Goal: Information Seeking & Learning: Find contact information

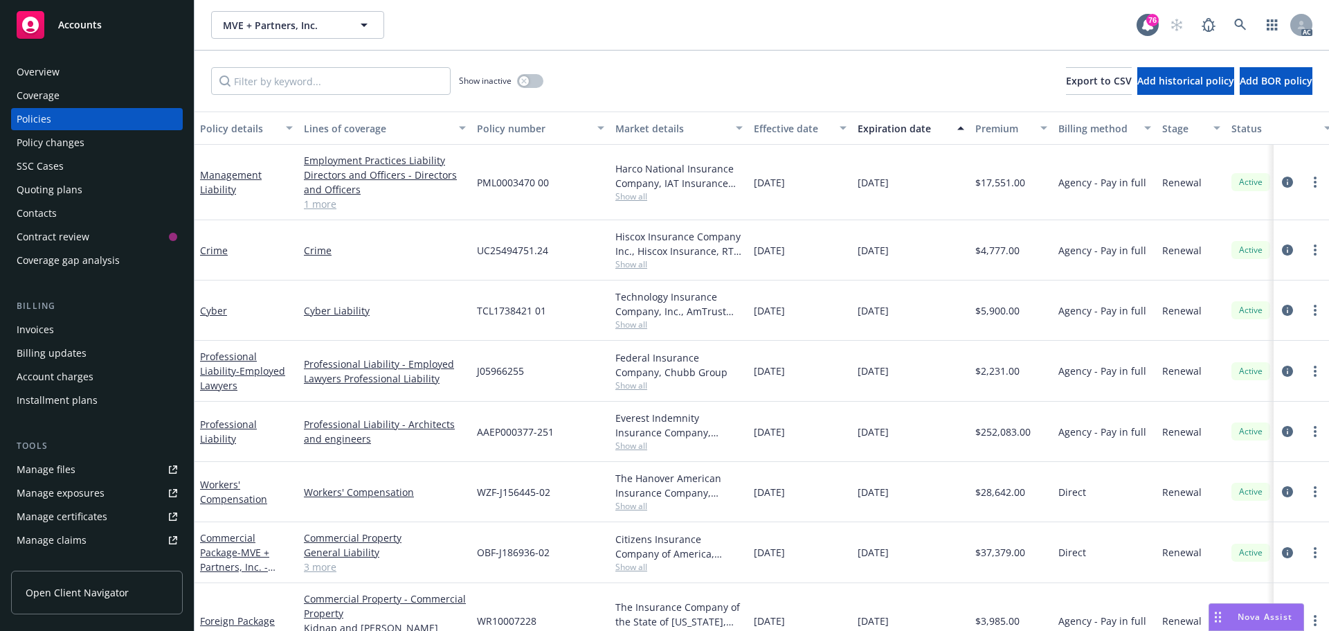
click at [1241, 30] on icon at bounding box center [1240, 25] width 12 height 12
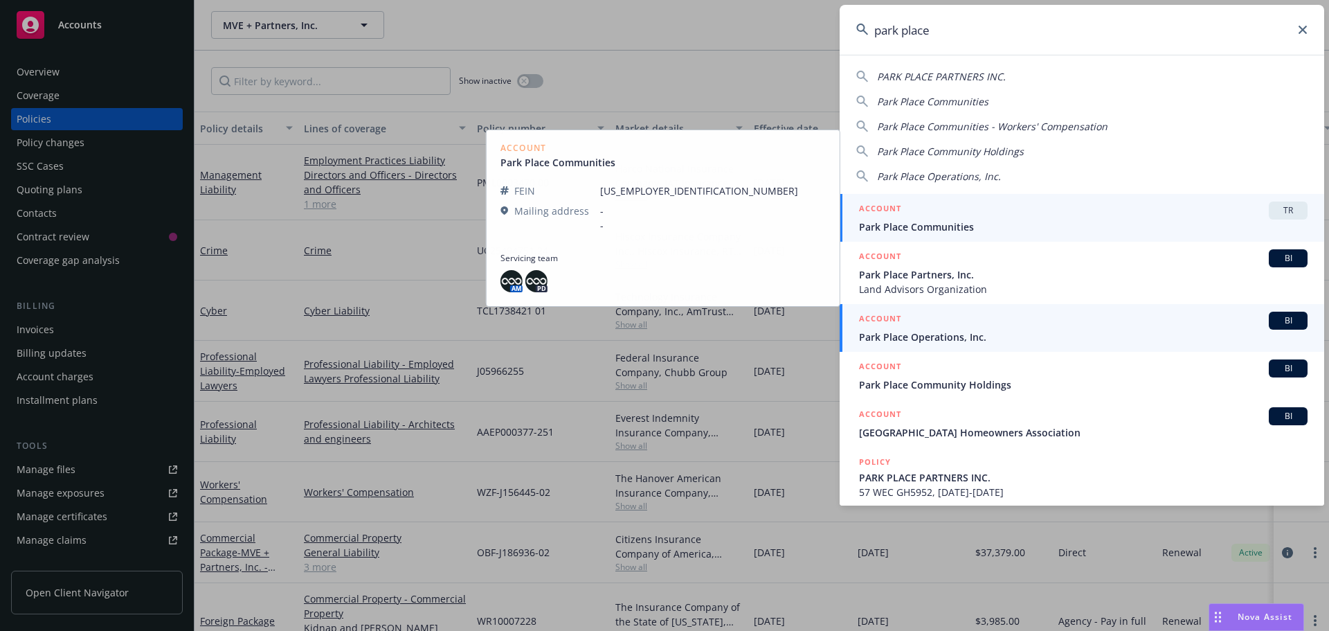
type input "park place"
click at [948, 330] on span "Park Place Operations, Inc." at bounding box center [1083, 336] width 449 height 15
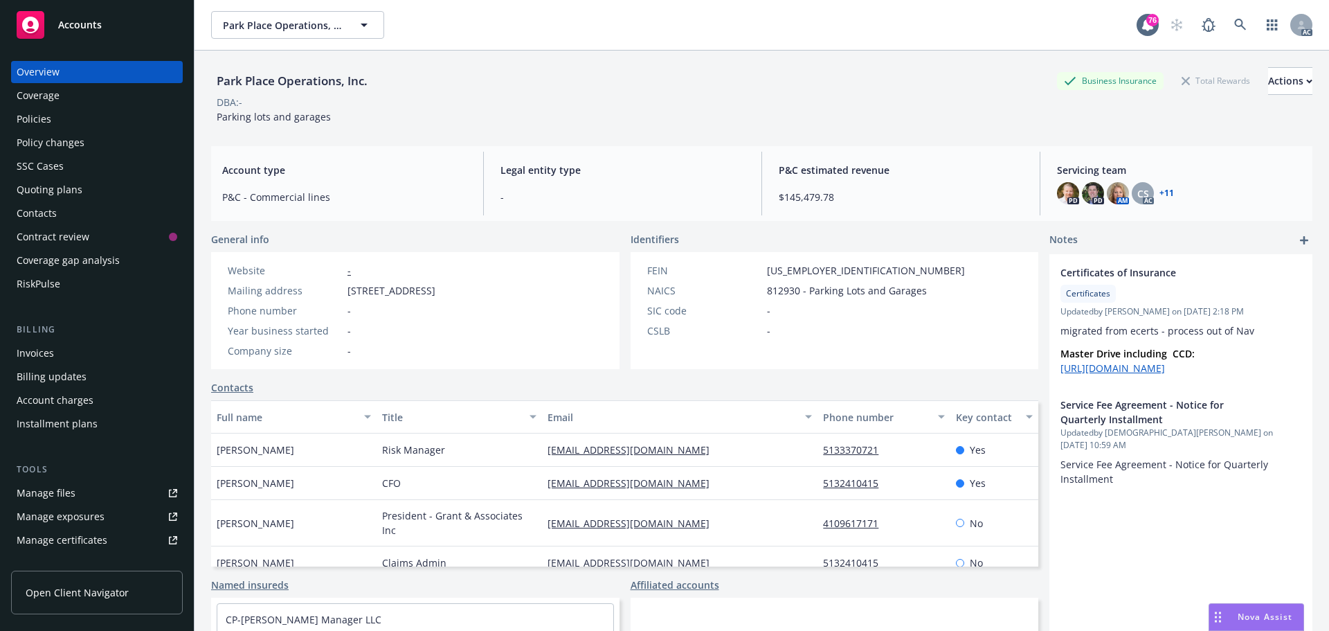
drag, startPoint x: 305, startPoint y: 452, endPoint x: 218, endPoint y: 453, distance: 86.5
click at [218, 453] on div "Brenda Edmonds" at bounding box center [293, 449] width 165 height 33
copy span "Brenda Edmonds"
drag, startPoint x: 714, startPoint y: 453, endPoint x: 531, endPoint y: 439, distance: 184.0
click at [531, 439] on div "Brenda Edmonds Risk Manager bedmonds@parkplaceparking.com 5133370721 Yes" at bounding box center [624, 449] width 827 height 33
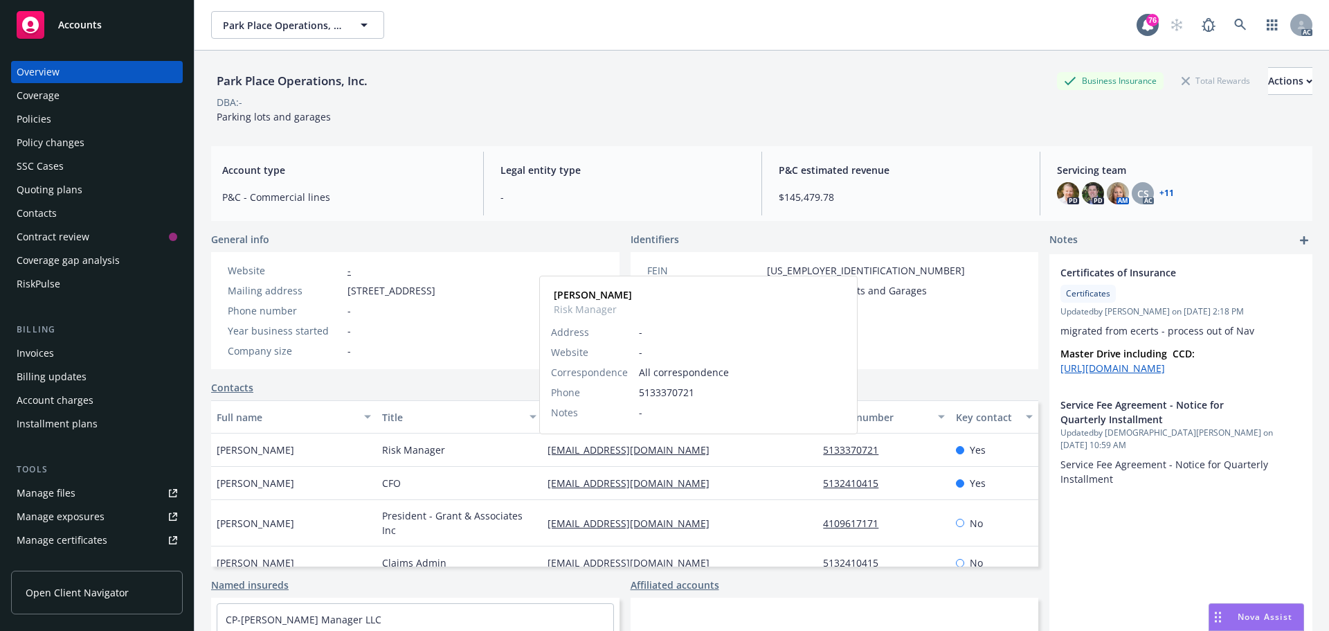
copy div "bedmonds@parkplaceparking.com"
drag, startPoint x: 882, startPoint y: 451, endPoint x: 801, endPoint y: 455, distance: 81.1
click at [801, 455] on div "Brenda Edmonds Risk Manager bedmonds@parkplaceparking.com 5133370721 Yes" at bounding box center [624, 449] width 827 height 33
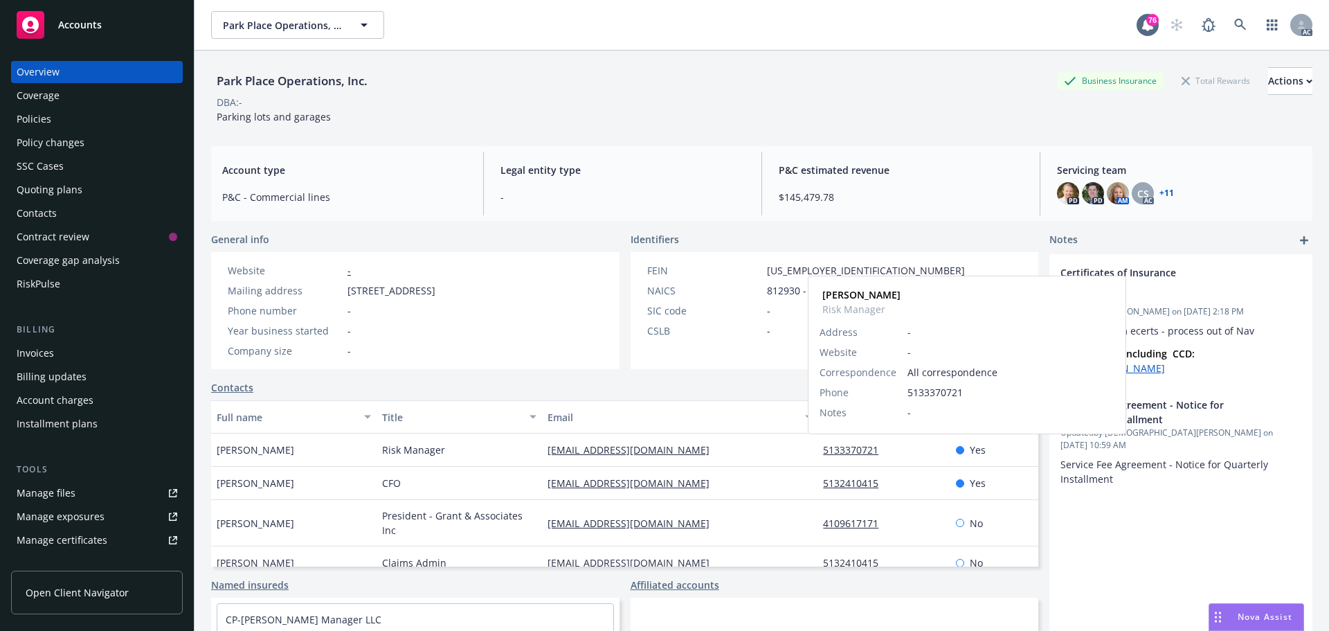
copy div "5133370721"
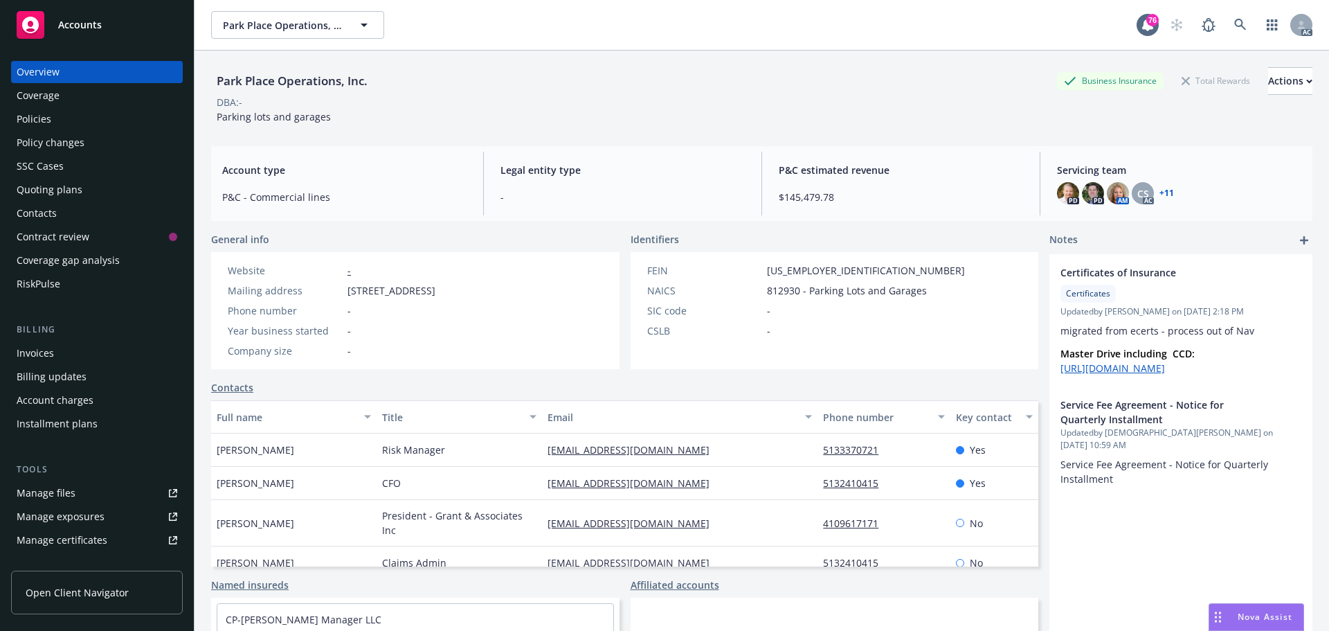
click at [70, 113] on div "Policies" at bounding box center [97, 119] width 161 height 22
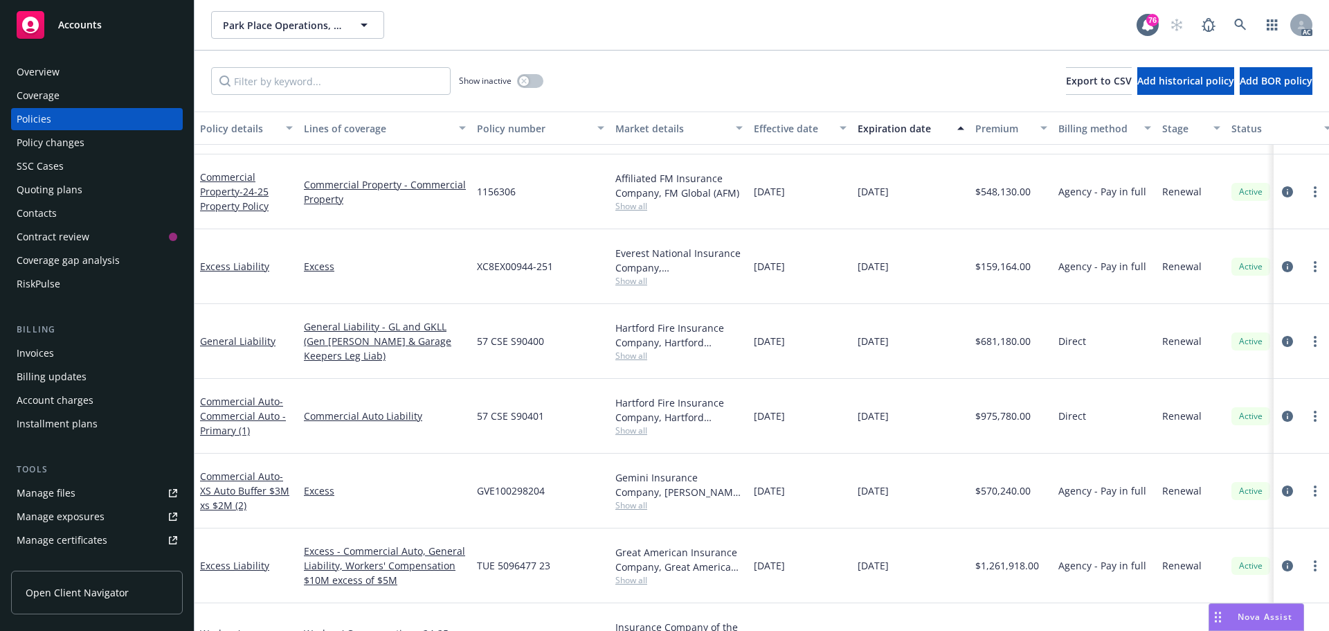
scroll to position [346, 0]
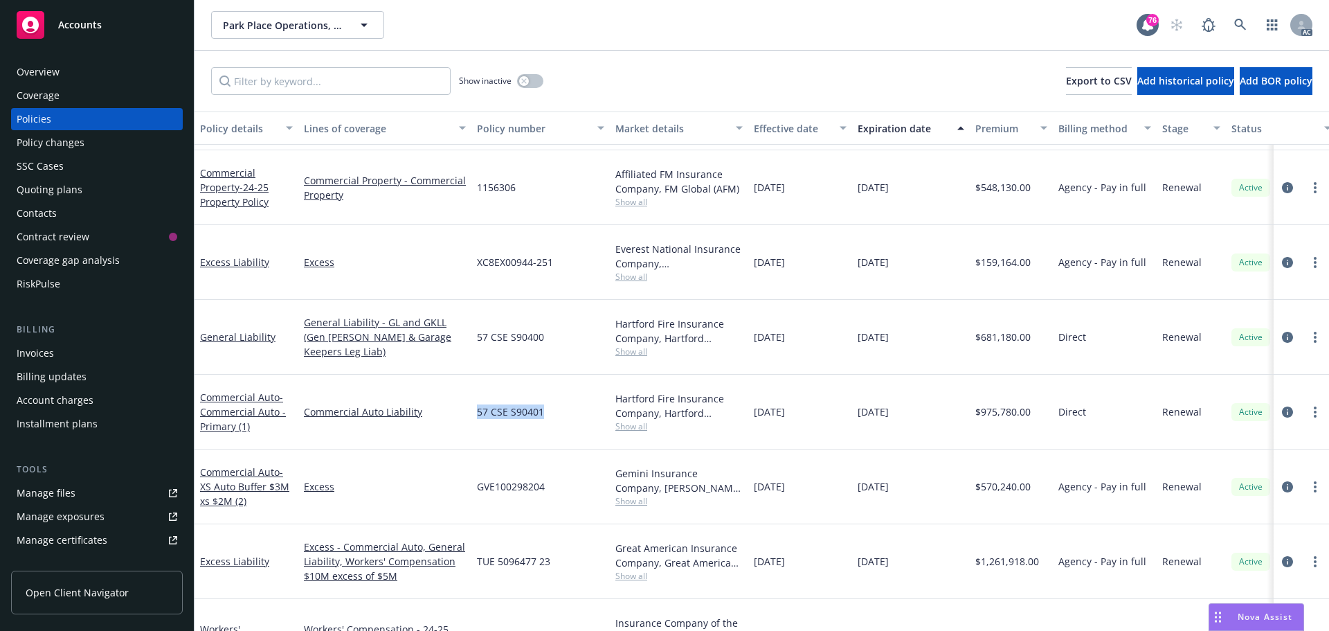
drag, startPoint x: 548, startPoint y: 354, endPoint x: 485, endPoint y: 349, distance: 63.9
click at [476, 374] on div "57 CSE S90401" at bounding box center [540, 411] width 138 height 75
copy span "57 CSE S90401"
click at [626, 420] on span "Show all" at bounding box center [678, 426] width 127 height 12
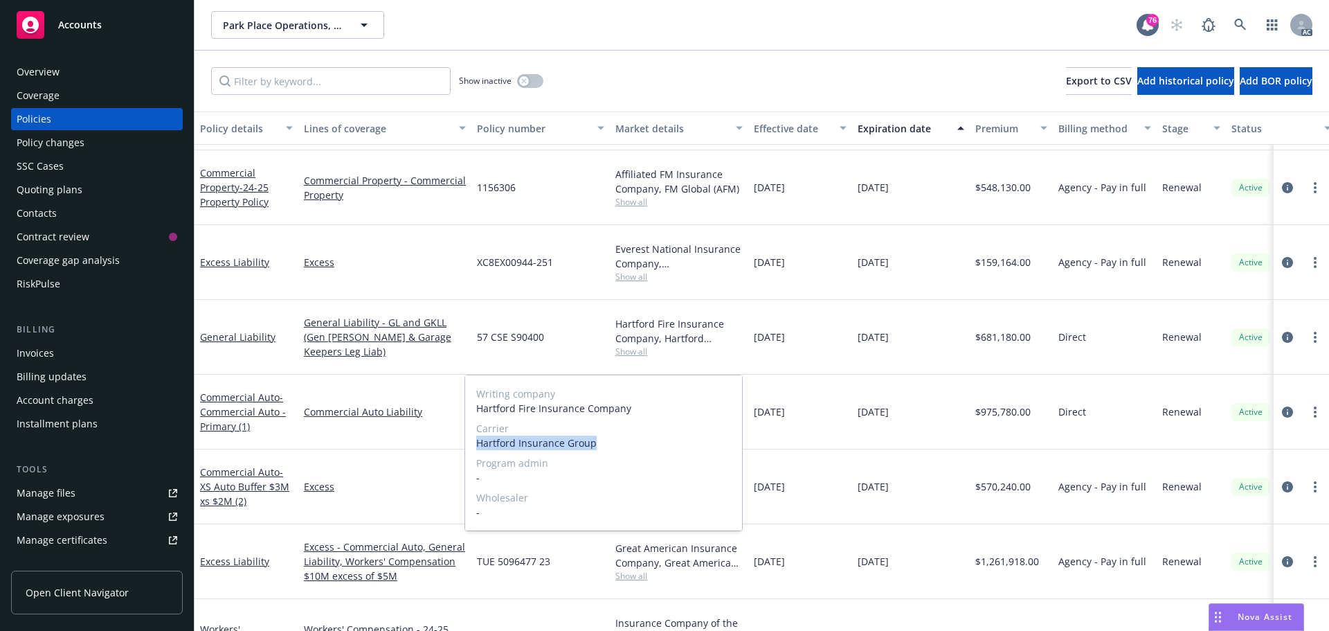
drag, startPoint x: 602, startPoint y: 441, endPoint x: 476, endPoint y: 442, distance: 126.0
click at [476, 442] on div "Writing company Hartford Fire Insurance Company Carrier Hartford Insurance Grou…" at bounding box center [603, 452] width 277 height 155
copy span "Hartford Insurance Group"
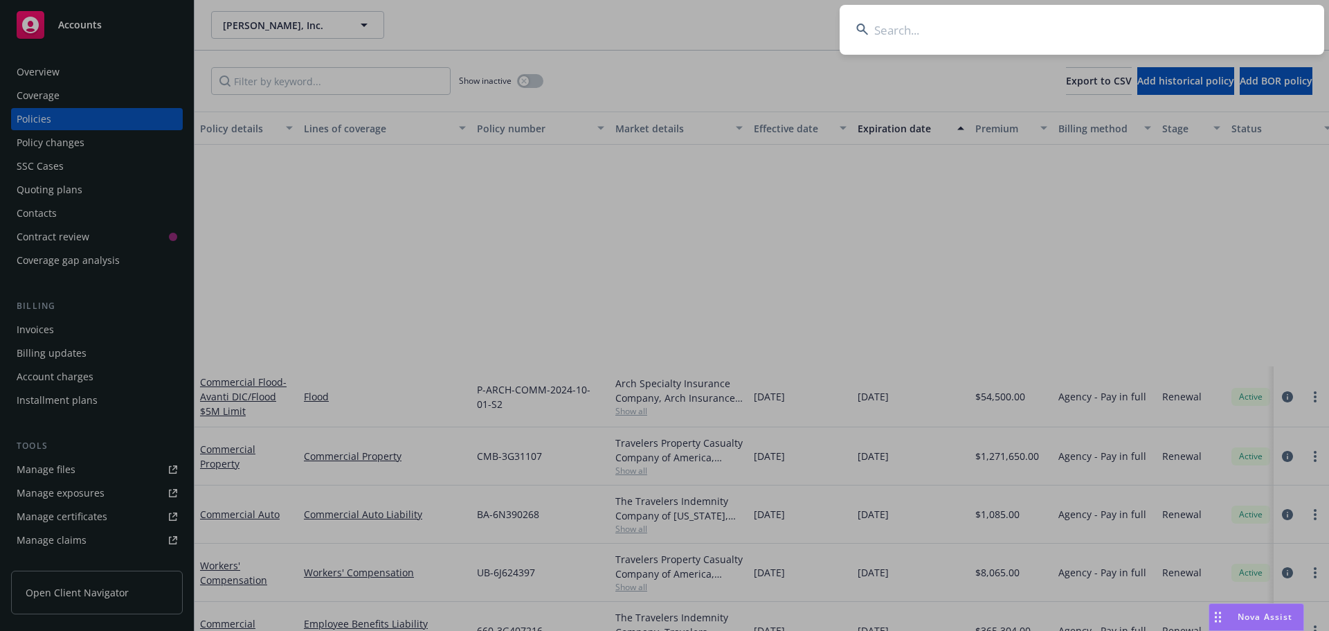
scroll to position [277, 0]
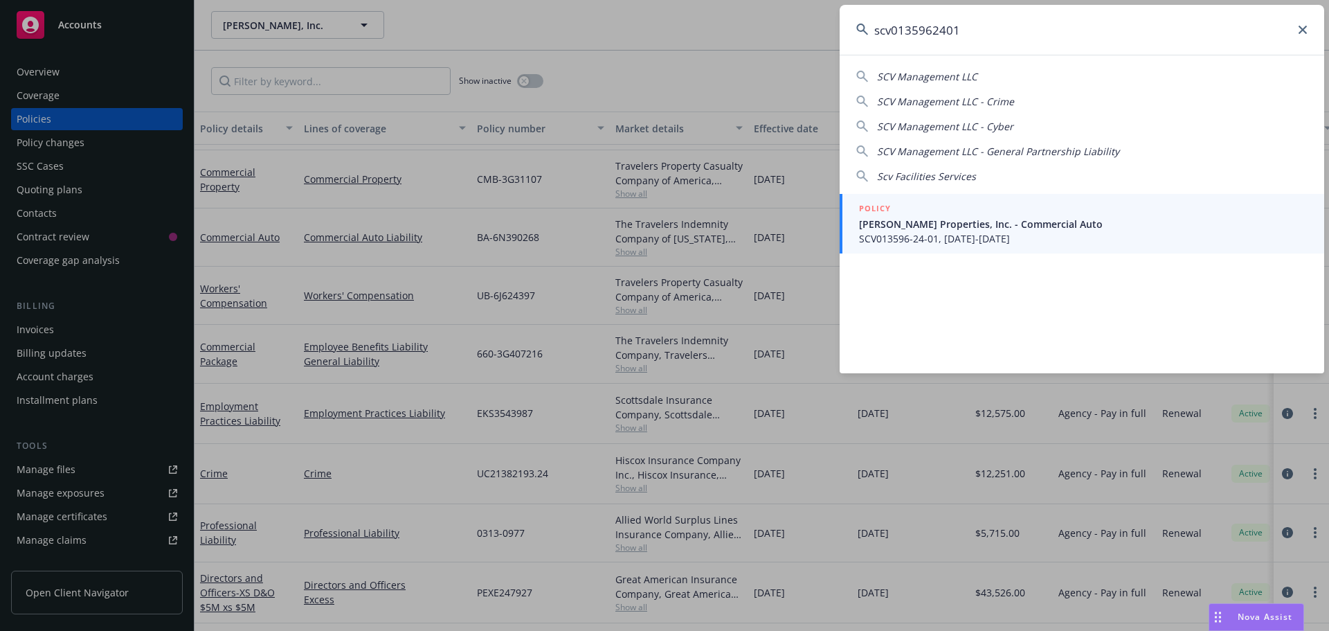
type input "scv0135962401"
click at [955, 225] on span "Ethan Conrad Properties, Inc. - Commercial Auto" at bounding box center [1083, 224] width 449 height 15
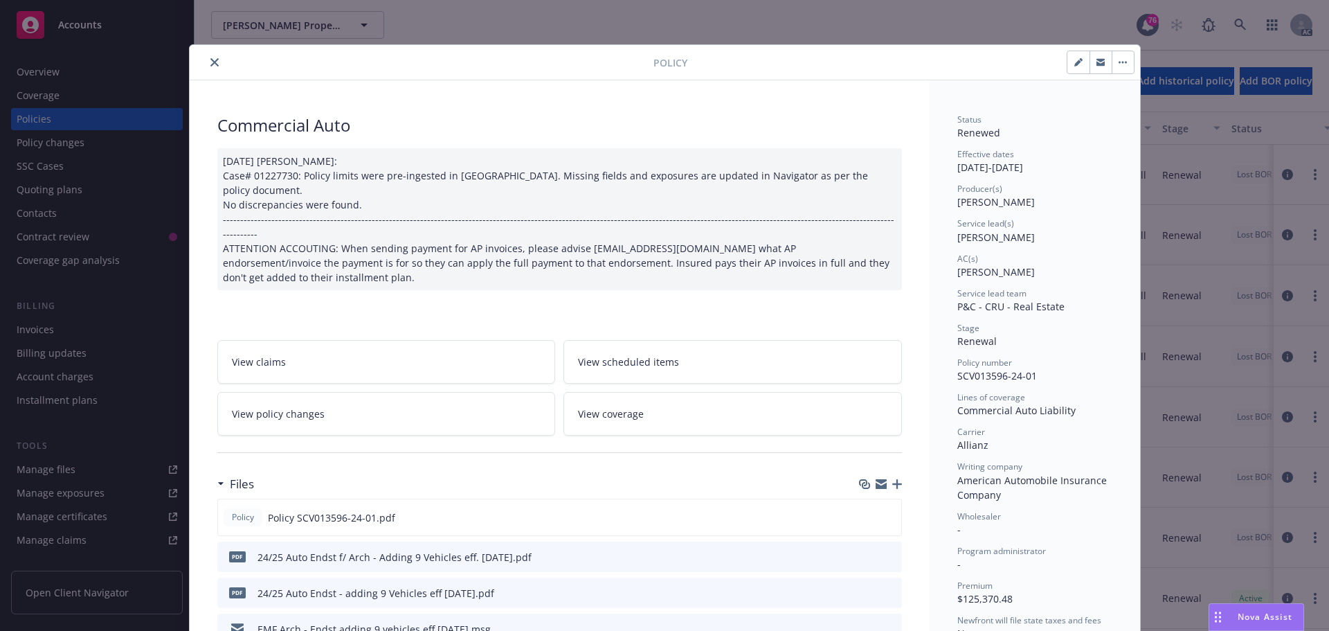
drag, startPoint x: 208, startPoint y: 58, endPoint x: 218, endPoint y: 58, distance: 10.4
click at [210, 58] on icon "close" at bounding box center [214, 62] width 8 height 8
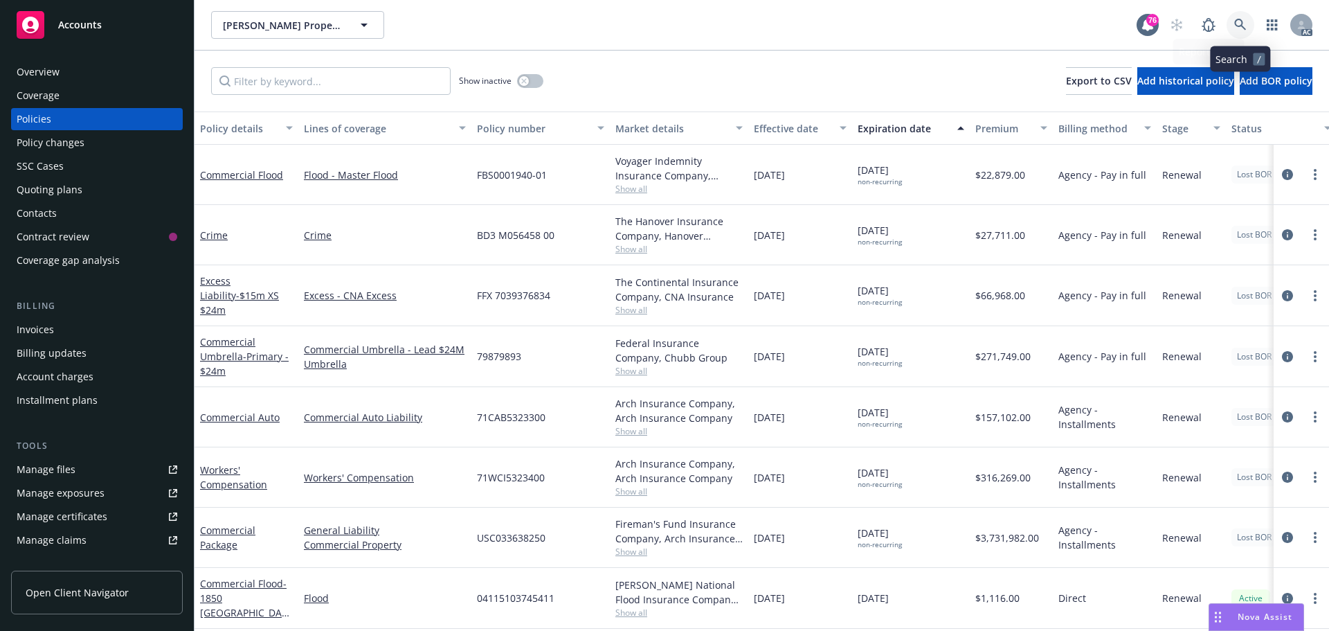
click at [1247, 25] on link at bounding box center [1241, 25] width 28 height 28
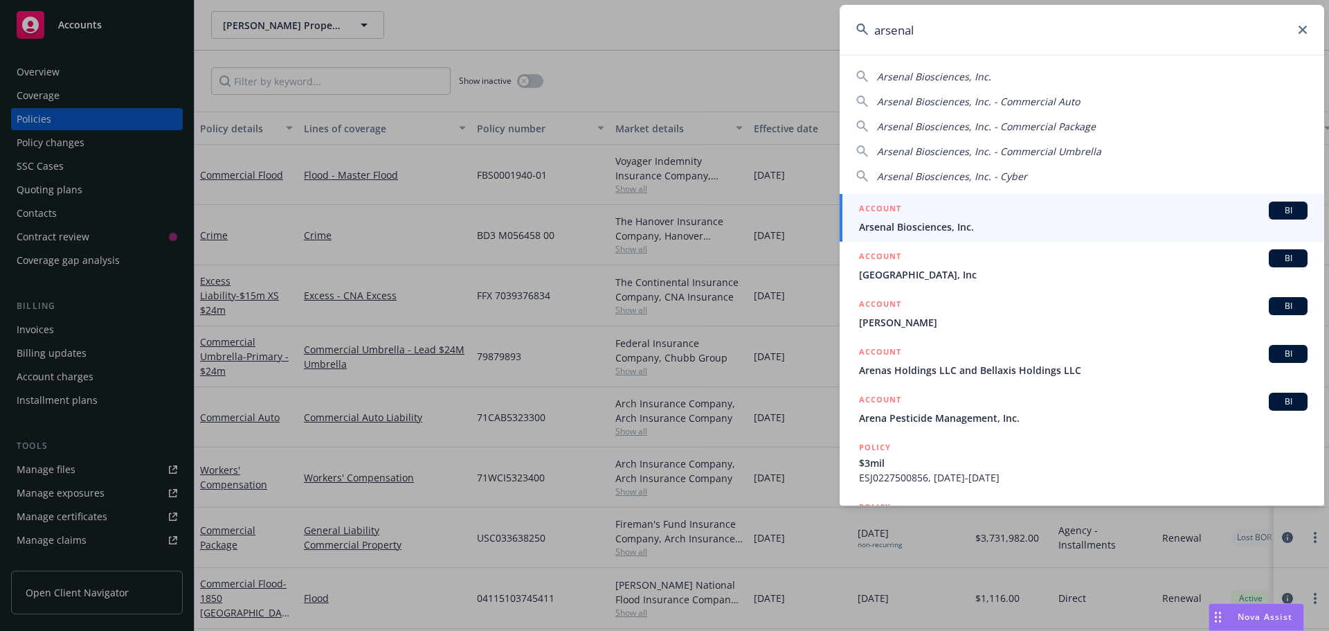
type input "arsenal"
click at [1011, 213] on div "ACCOUNT BI" at bounding box center [1083, 210] width 449 height 18
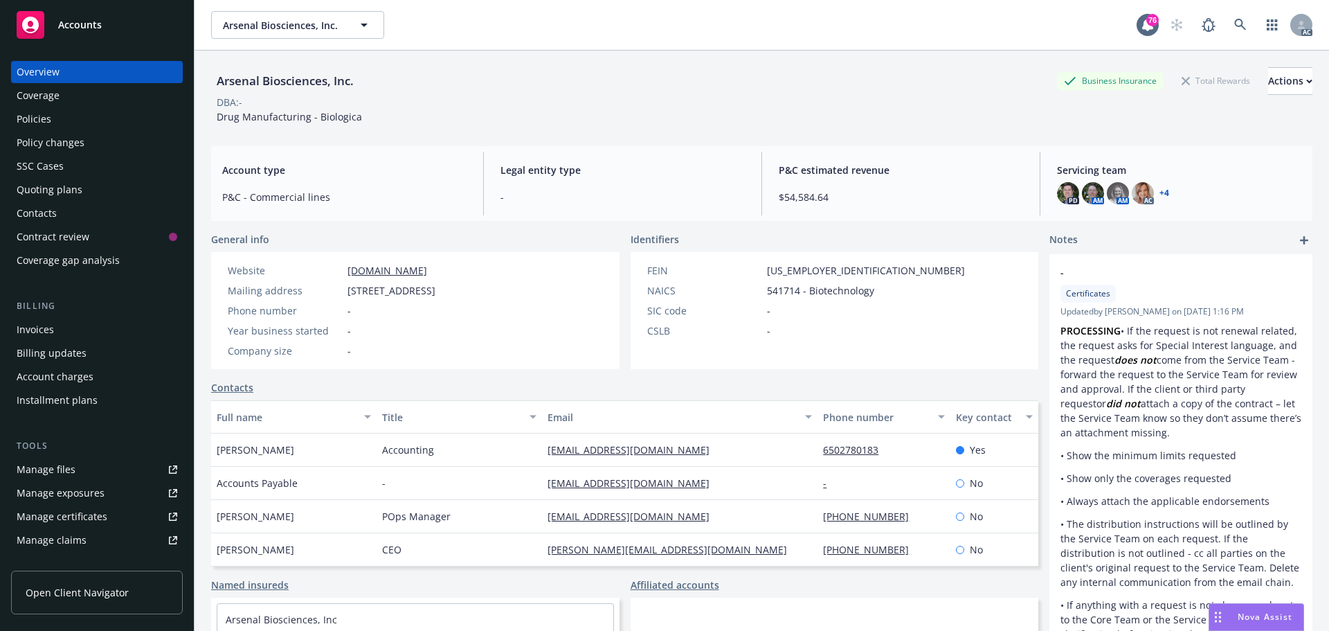
click at [80, 124] on div "Policies" at bounding box center [97, 119] width 161 height 22
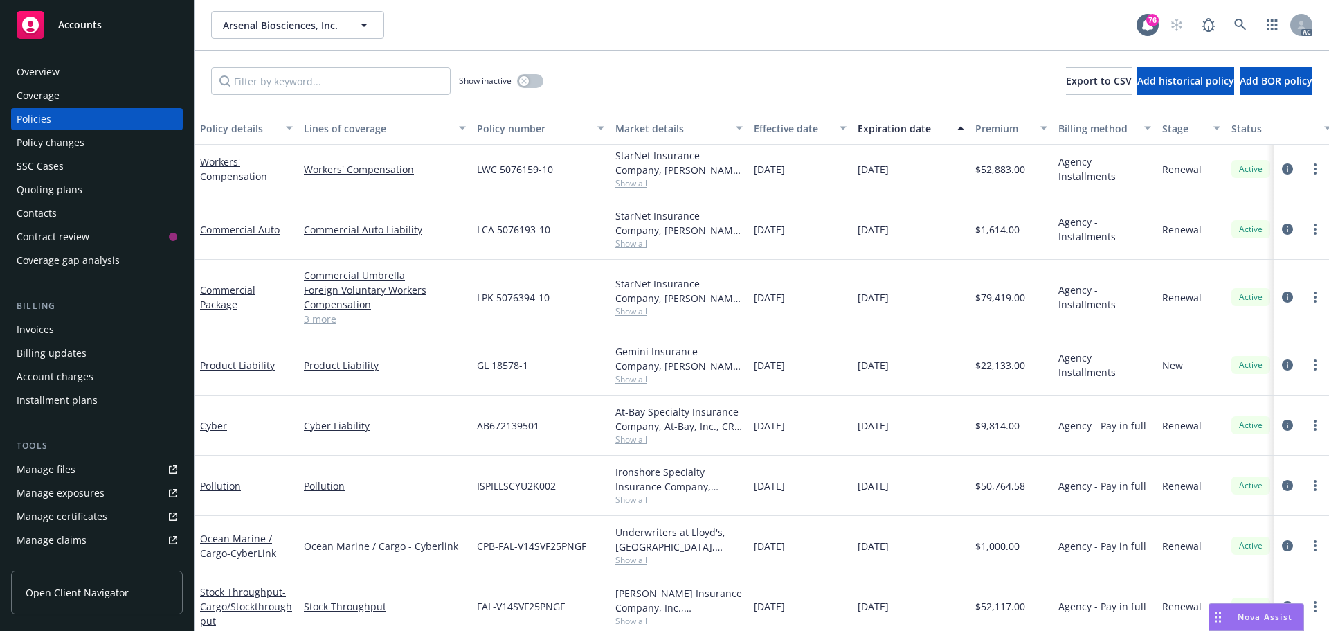
scroll to position [69, 0]
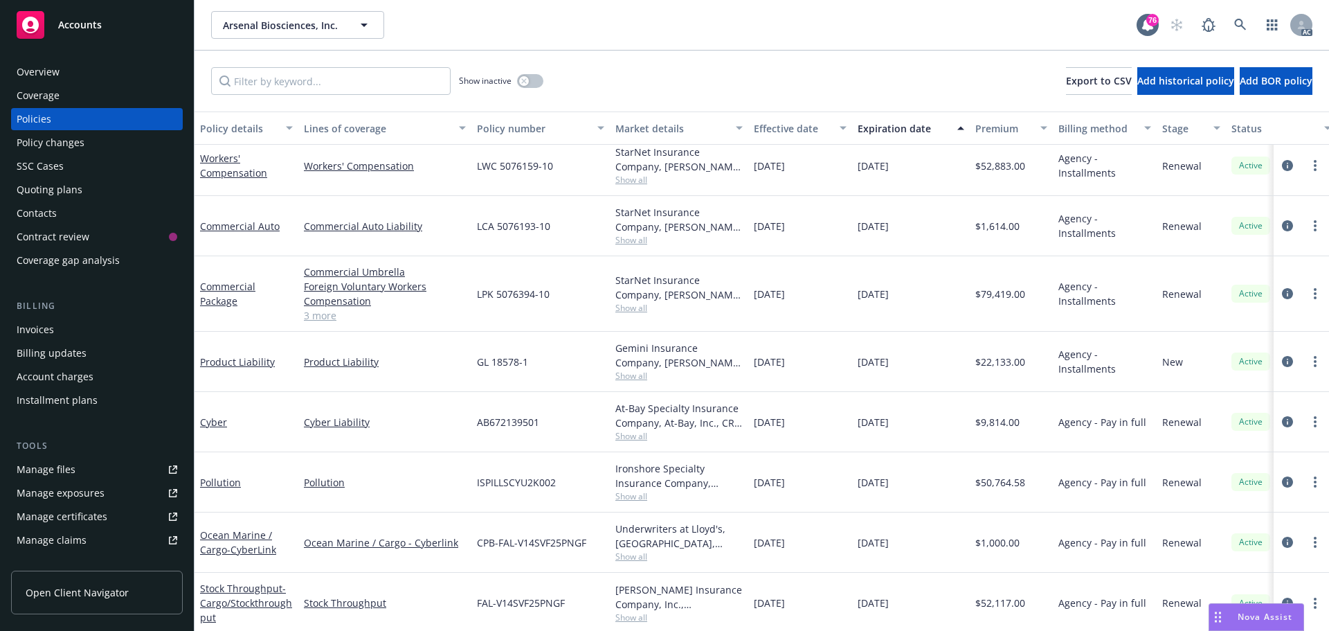
click at [309, 316] on link "3 more" at bounding box center [385, 315] width 162 height 15
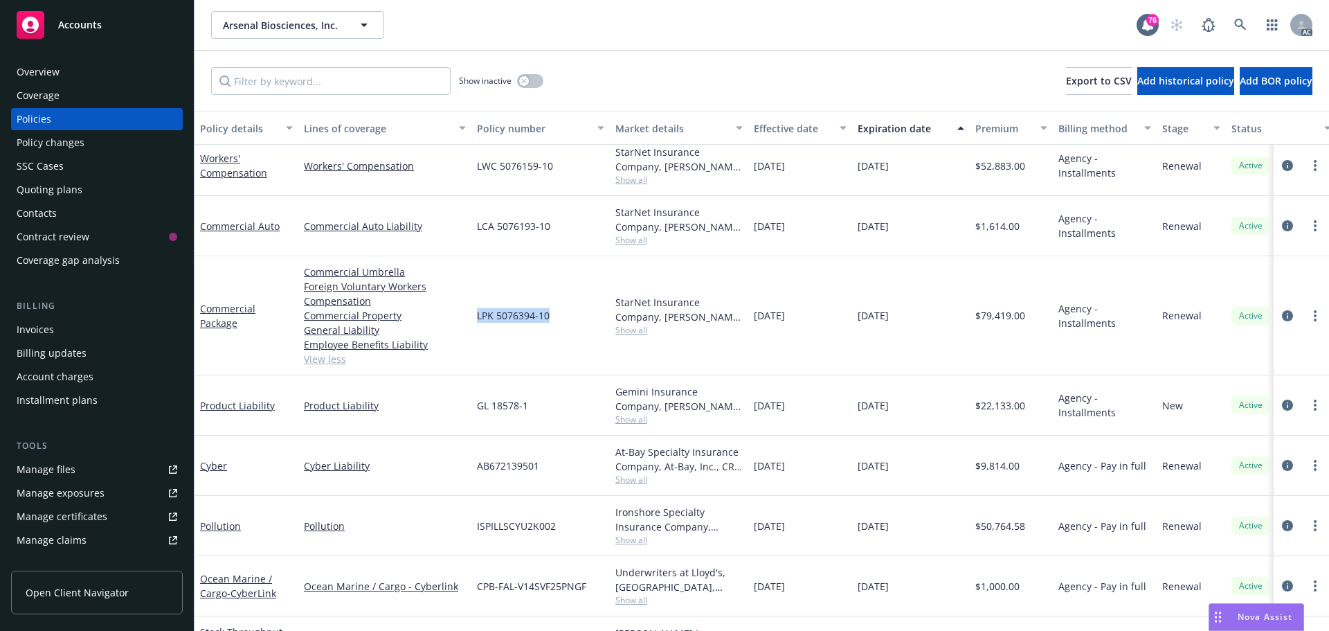
drag, startPoint x: 560, startPoint y: 316, endPoint x: 475, endPoint y: 317, distance: 85.2
click at [475, 317] on div "LPK 5076394-10" at bounding box center [540, 315] width 138 height 119
copy span "LPK 5076394-10"
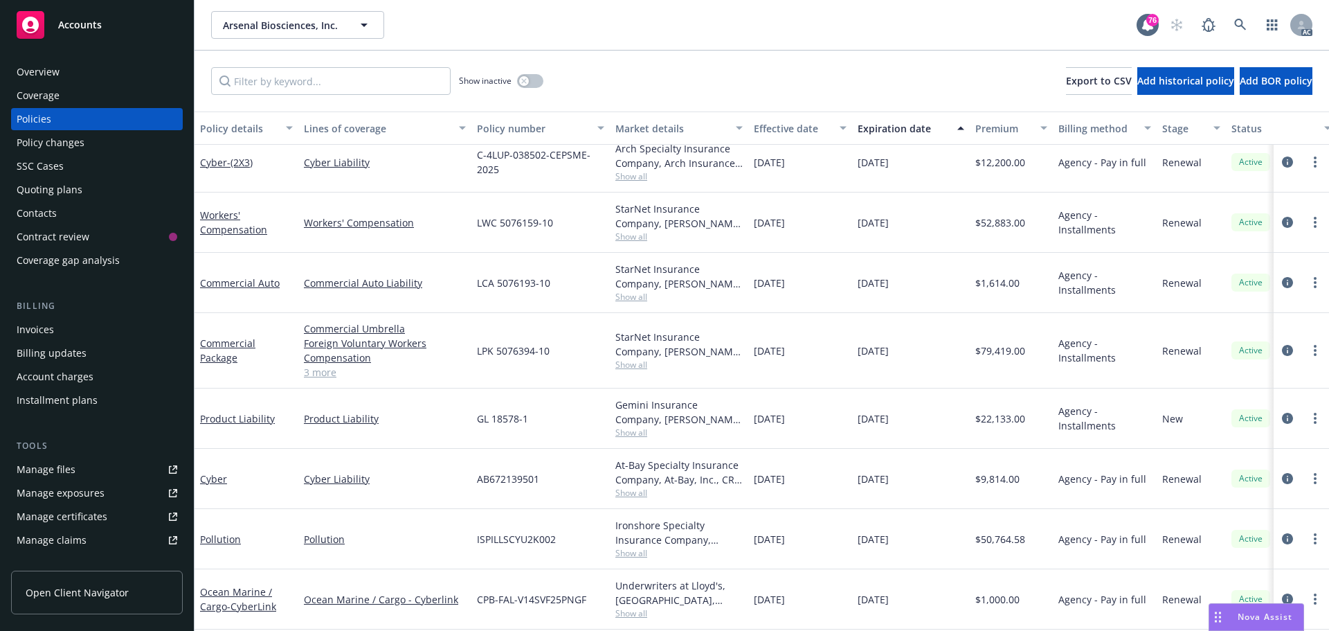
scroll to position [0, 0]
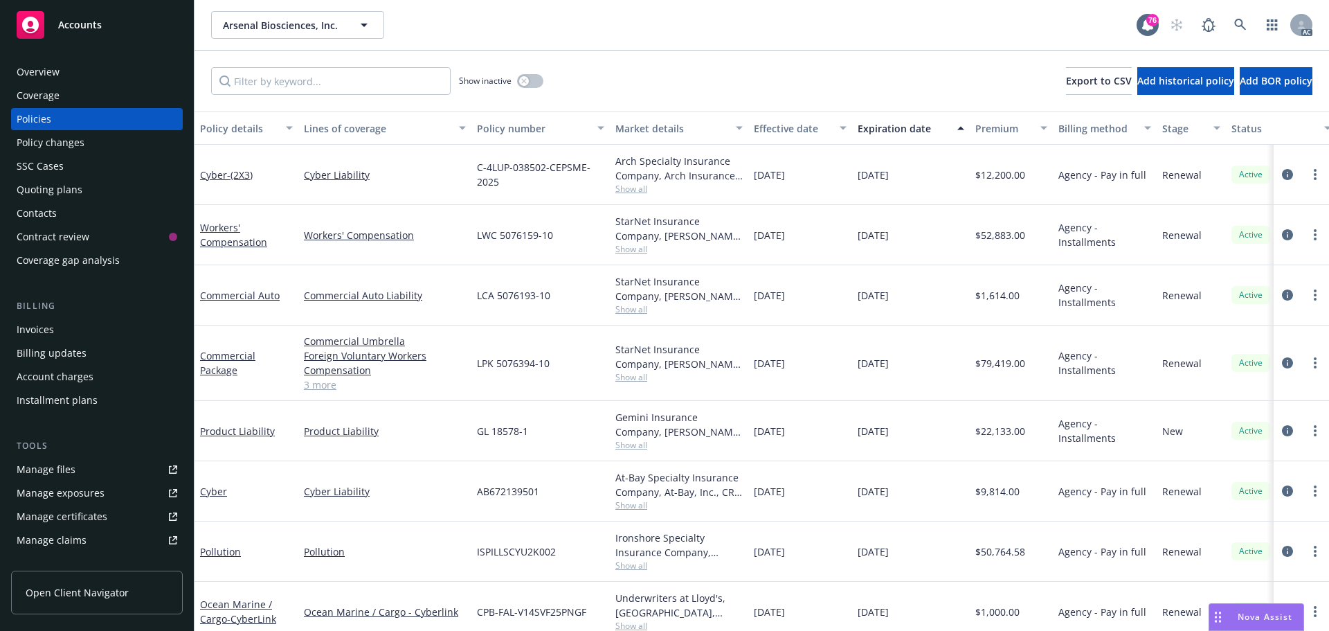
click at [629, 377] on span "Show all" at bounding box center [678, 377] width 127 height 12
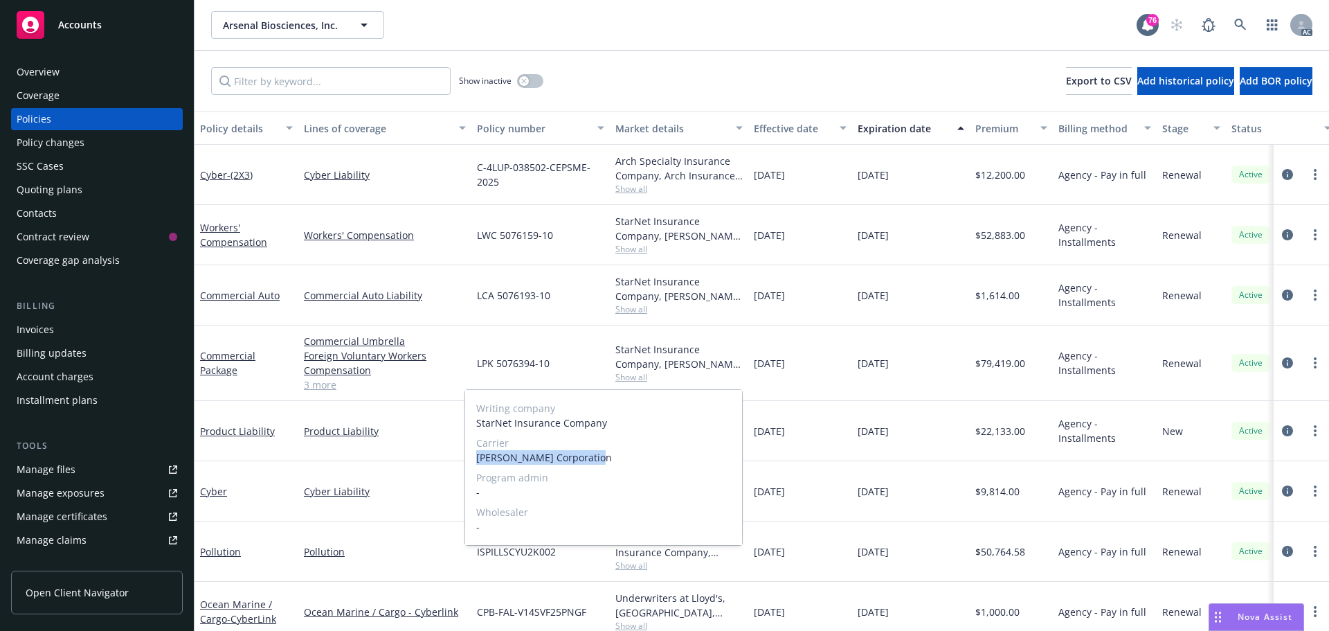
drag, startPoint x: 590, startPoint y: 458, endPoint x: 479, endPoint y: 459, distance: 110.8
click at [479, 459] on span "W.R. Berkley Corporation" at bounding box center [603, 457] width 255 height 15
copy span "W.R. Berkley Corporation"
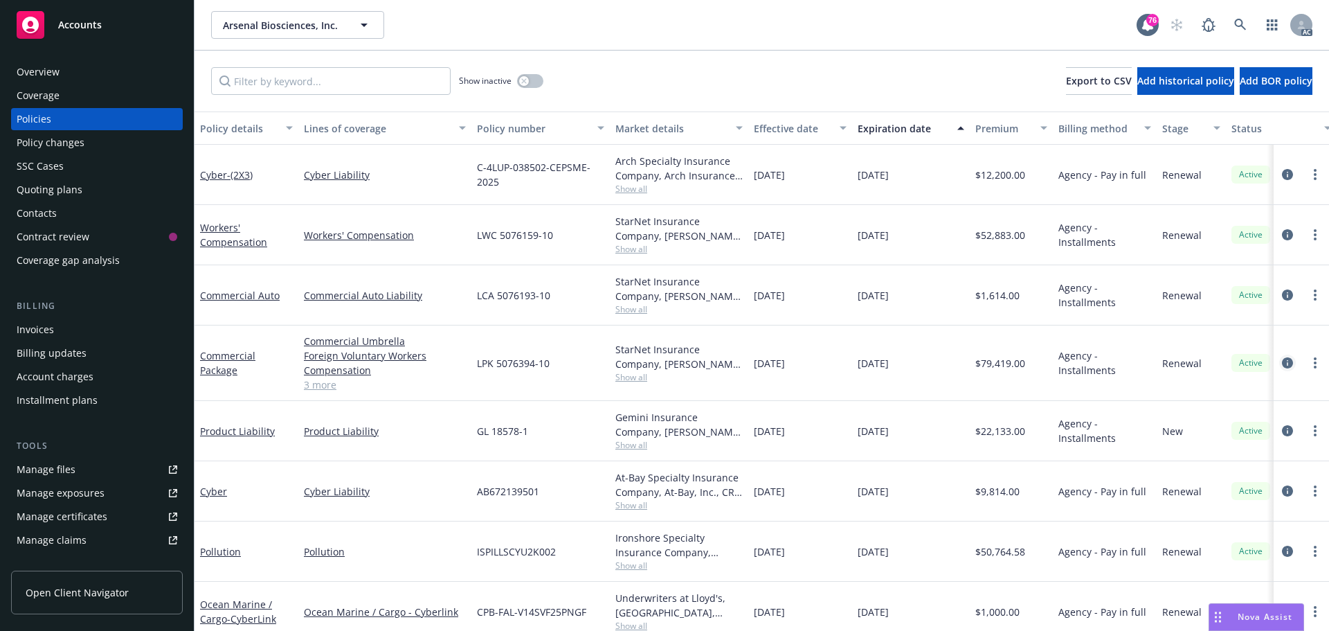
click at [1282, 362] on icon "circleInformation" at bounding box center [1287, 362] width 11 height 11
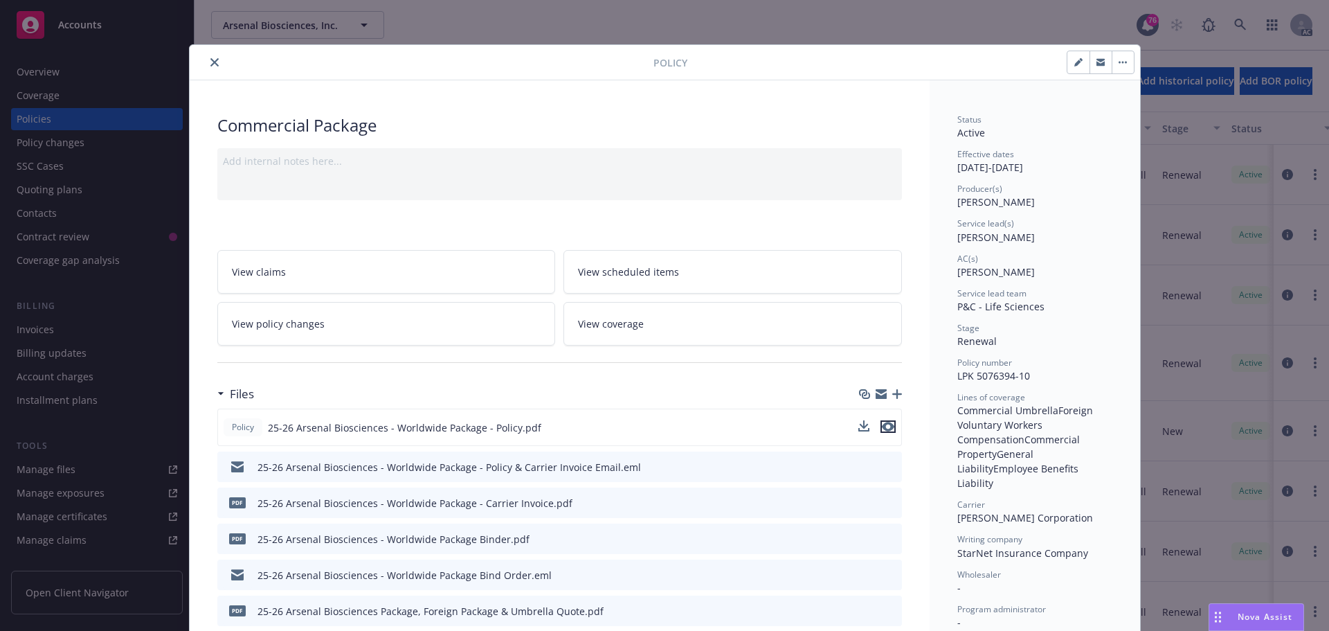
click at [888, 427] on icon "preview file" at bounding box center [888, 427] width 12 height 10
click at [215, 61] on button "close" at bounding box center [214, 62] width 17 height 17
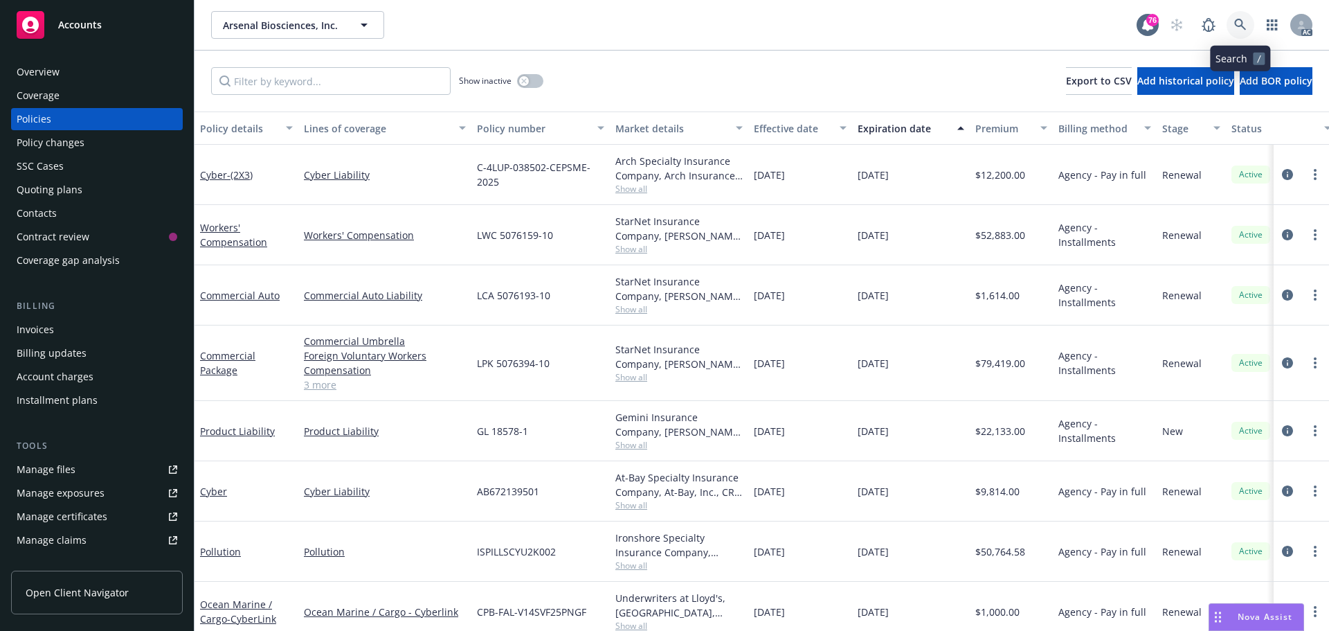
click at [1235, 30] on icon at bounding box center [1240, 25] width 12 height 12
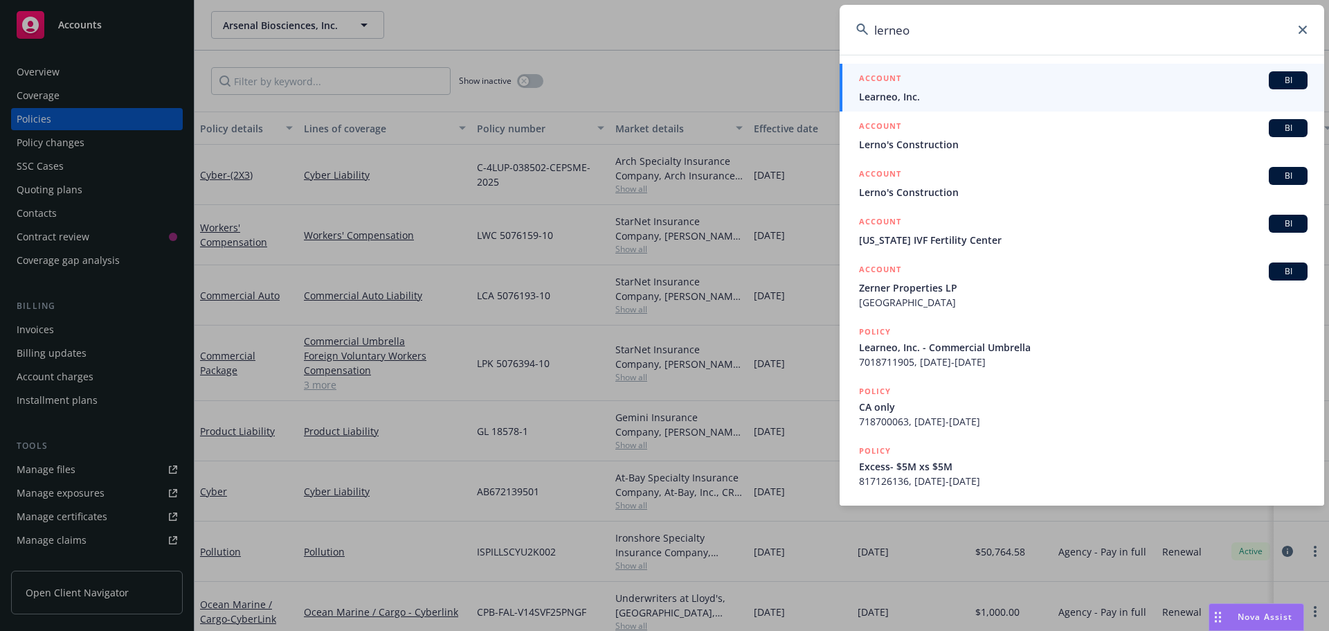
type input "lerneo"
click at [940, 88] on div "ACCOUNT BI" at bounding box center [1083, 80] width 449 height 18
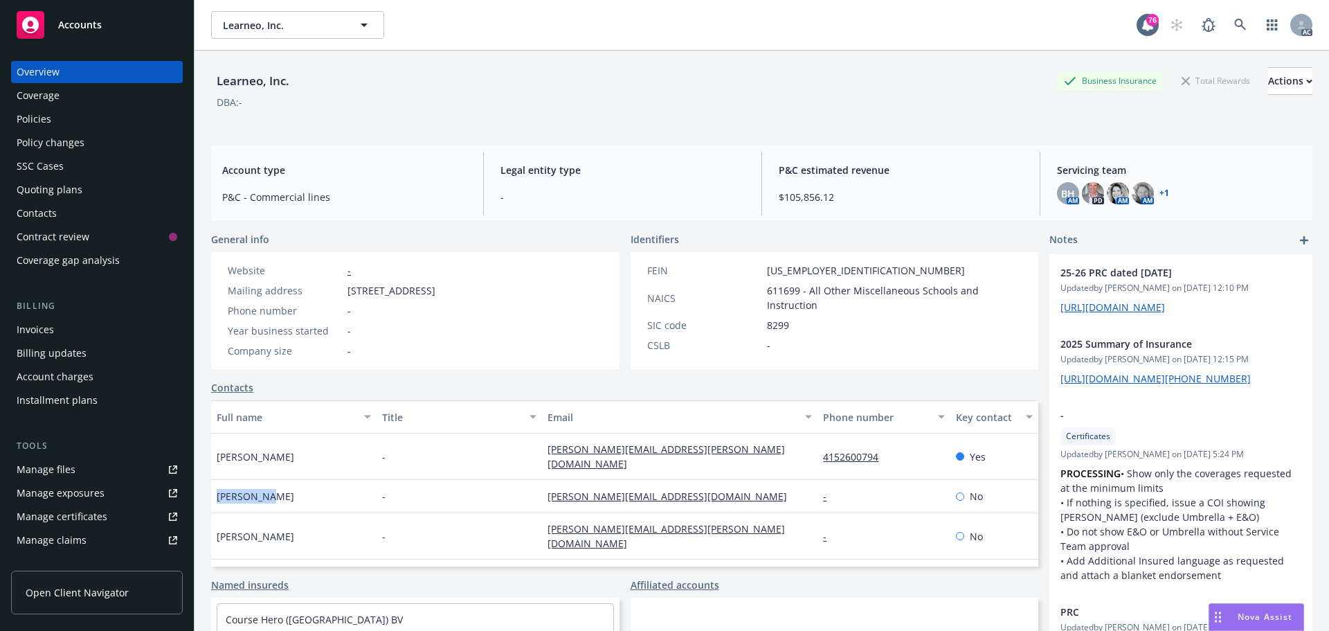
drag, startPoint x: 275, startPoint y: 498, endPoint x: 229, endPoint y: 497, distance: 46.4
click at [216, 499] on div "Monique Ho" at bounding box center [293, 496] width 165 height 33
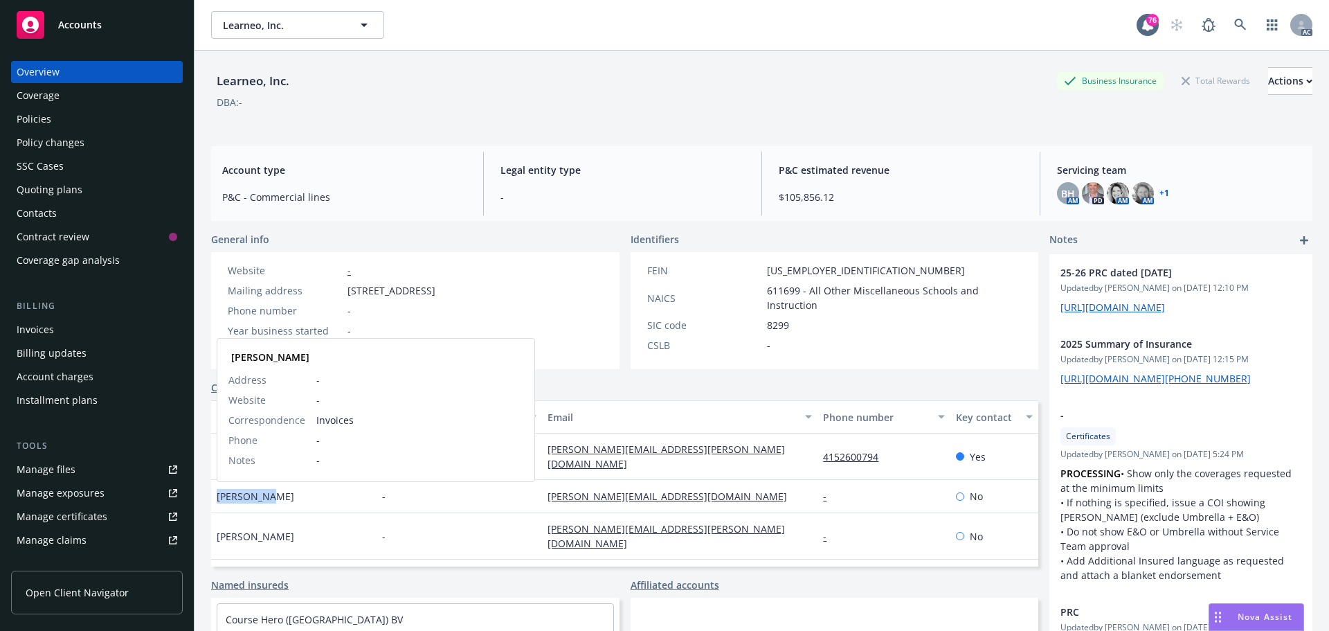
copy span "Monique Ho"
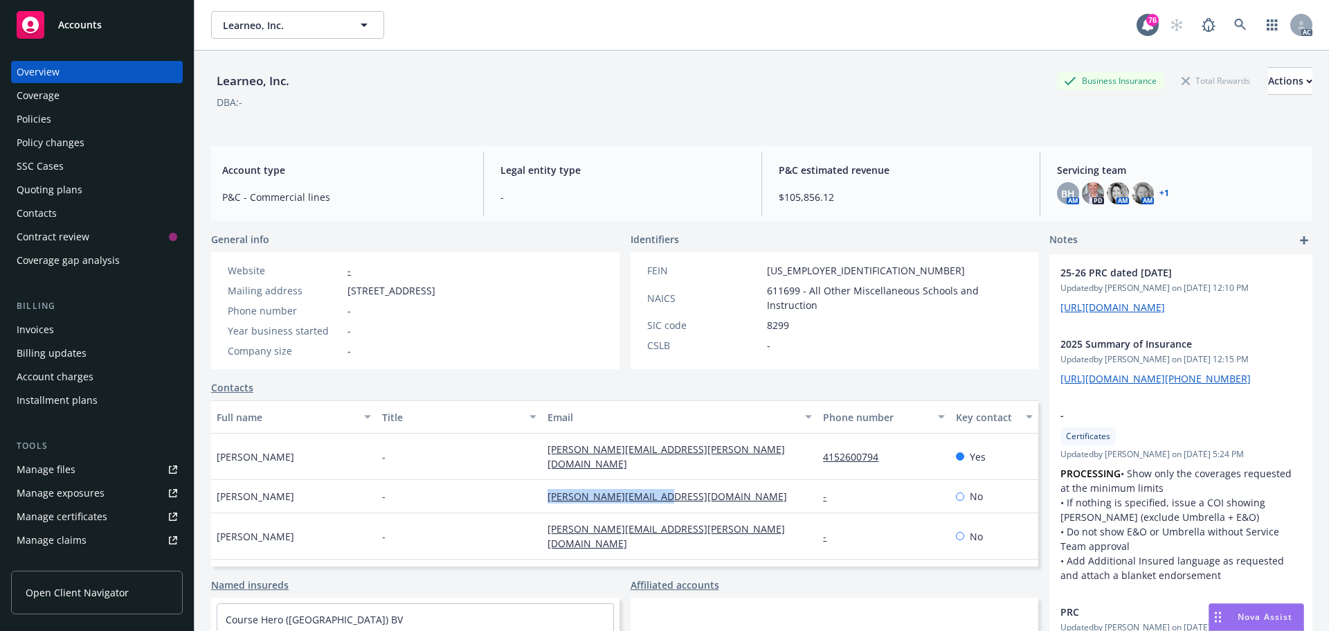
drag, startPoint x: 675, startPoint y: 499, endPoint x: 544, endPoint y: 499, distance: 130.8
click at [544, 499] on div "monique.ho@learneo.com" at bounding box center [679, 496] width 275 height 33
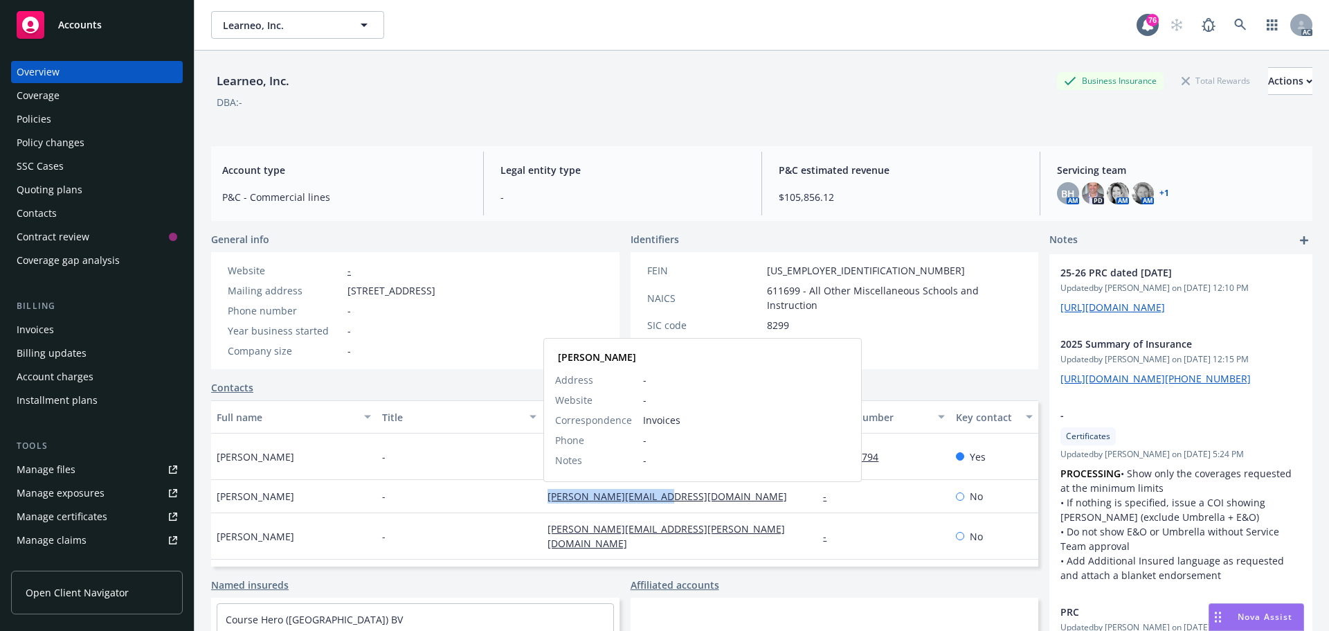
copy link "monique.ho@learneo.com"
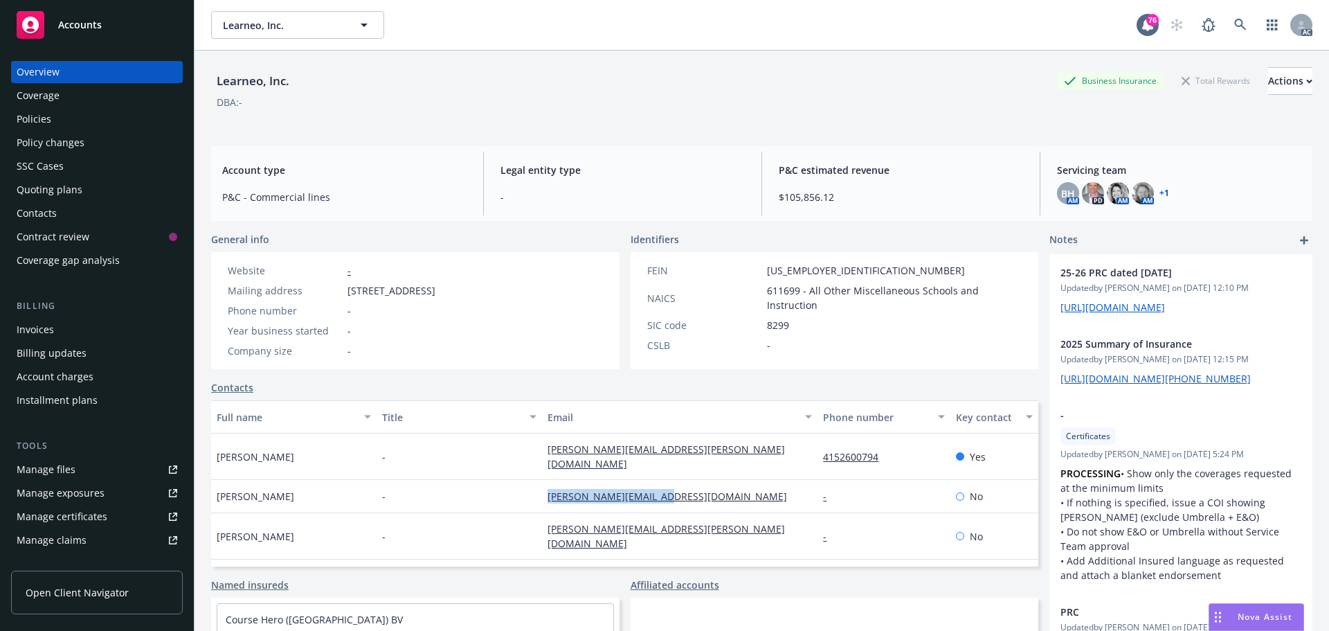
click at [42, 111] on div "Policies" at bounding box center [34, 119] width 35 height 22
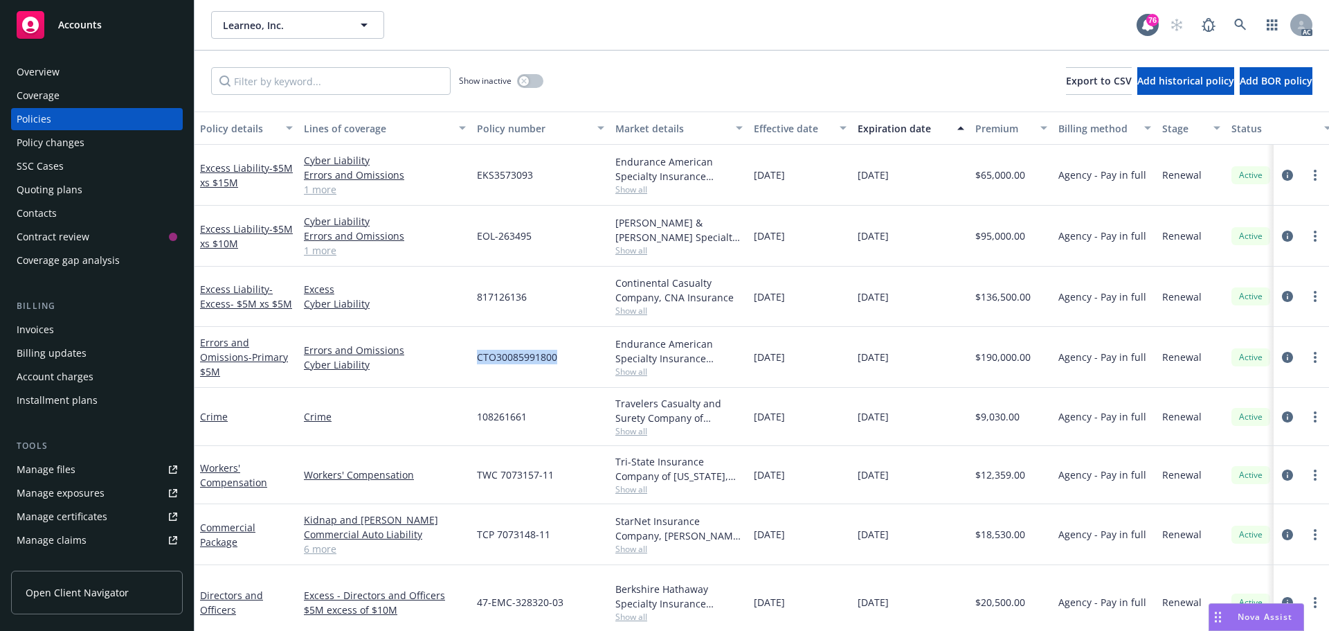
drag, startPoint x: 561, startPoint y: 355, endPoint x: 476, endPoint y: 358, distance: 84.5
click at [476, 358] on div "CTO30085991800" at bounding box center [540, 357] width 138 height 61
copy span "CTO30085991800"
click at [629, 374] on span "Show all" at bounding box center [678, 371] width 127 height 12
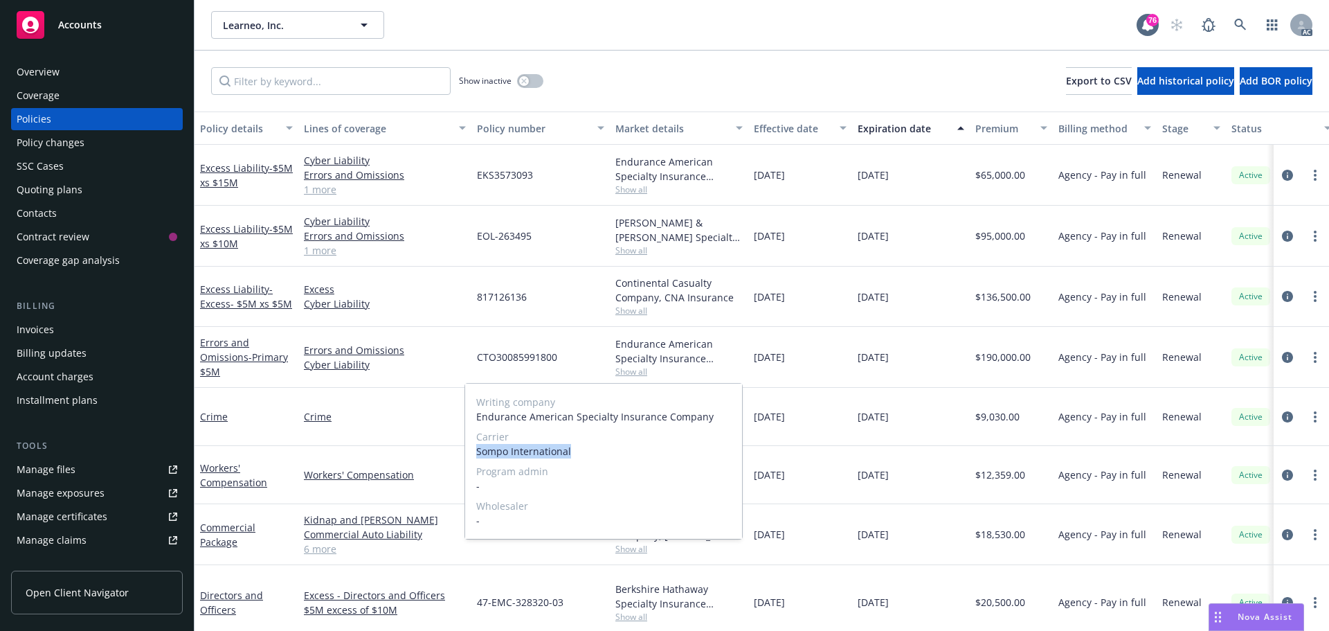
drag, startPoint x: 582, startPoint y: 452, endPoint x: 478, endPoint y: 453, distance: 103.8
click at [474, 453] on div "Writing company Endurance American Specialty Insurance Company Carrier Sompo In…" at bounding box center [603, 460] width 277 height 155
copy span "Sompo International"
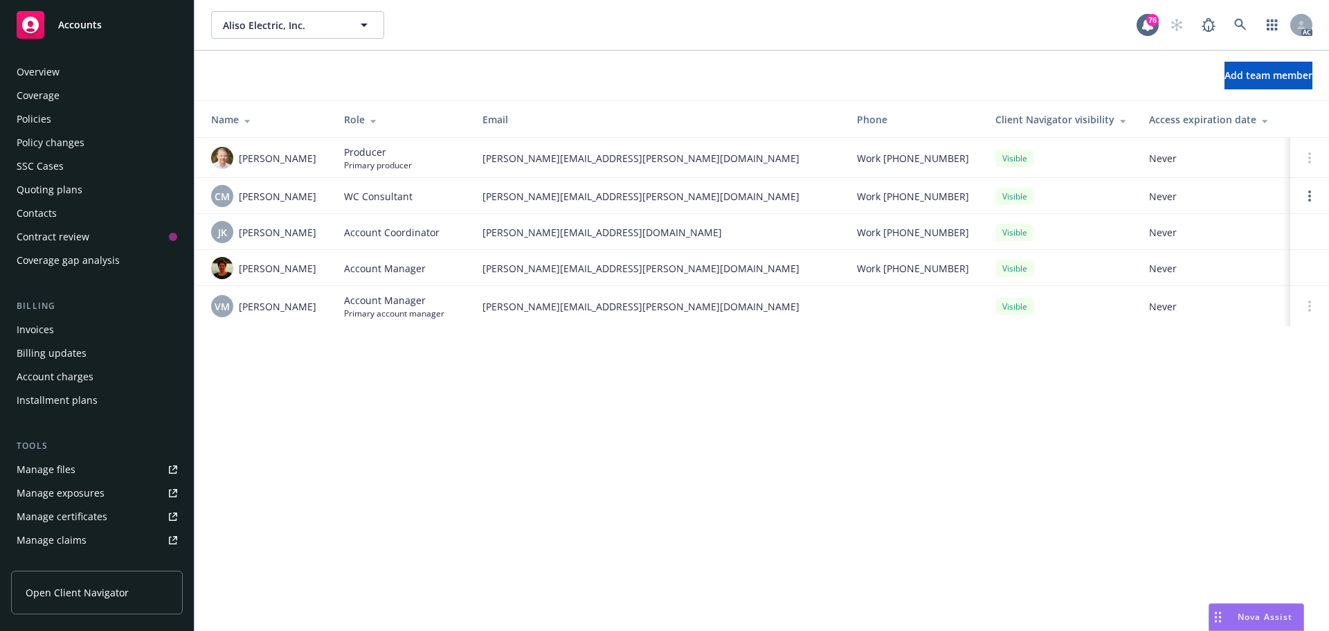
click at [69, 73] on div "Overview" at bounding box center [97, 72] width 161 height 22
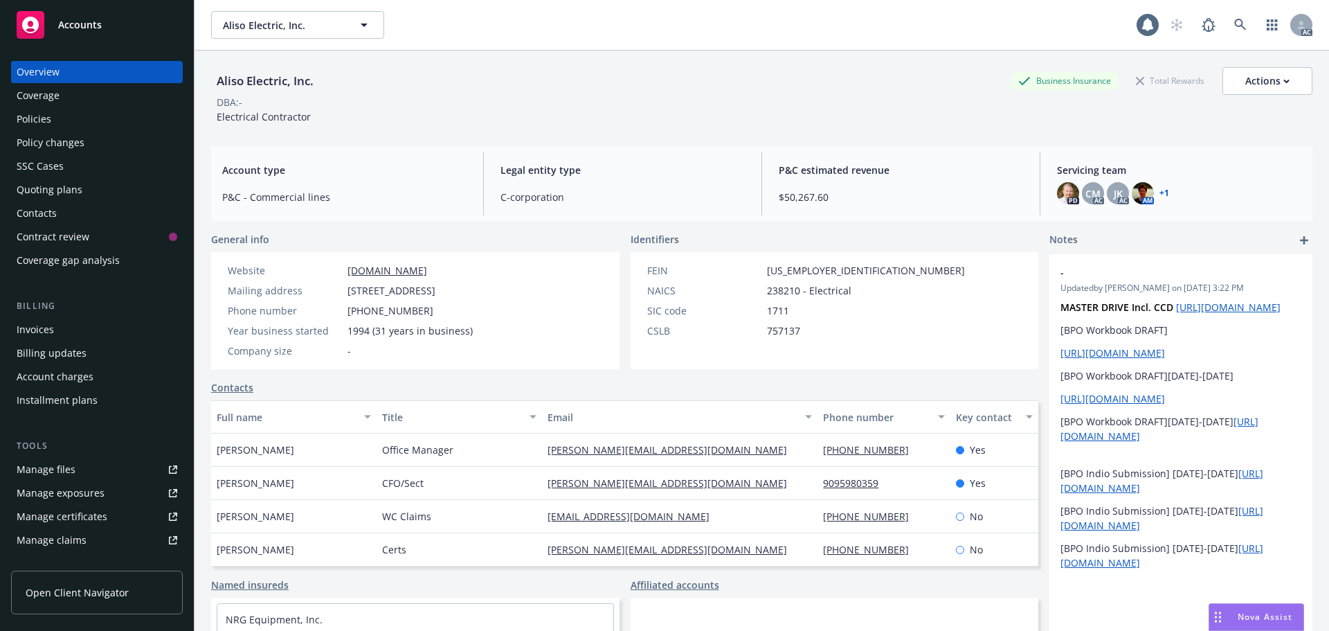
click at [65, 117] on div "Policies" at bounding box center [97, 119] width 161 height 22
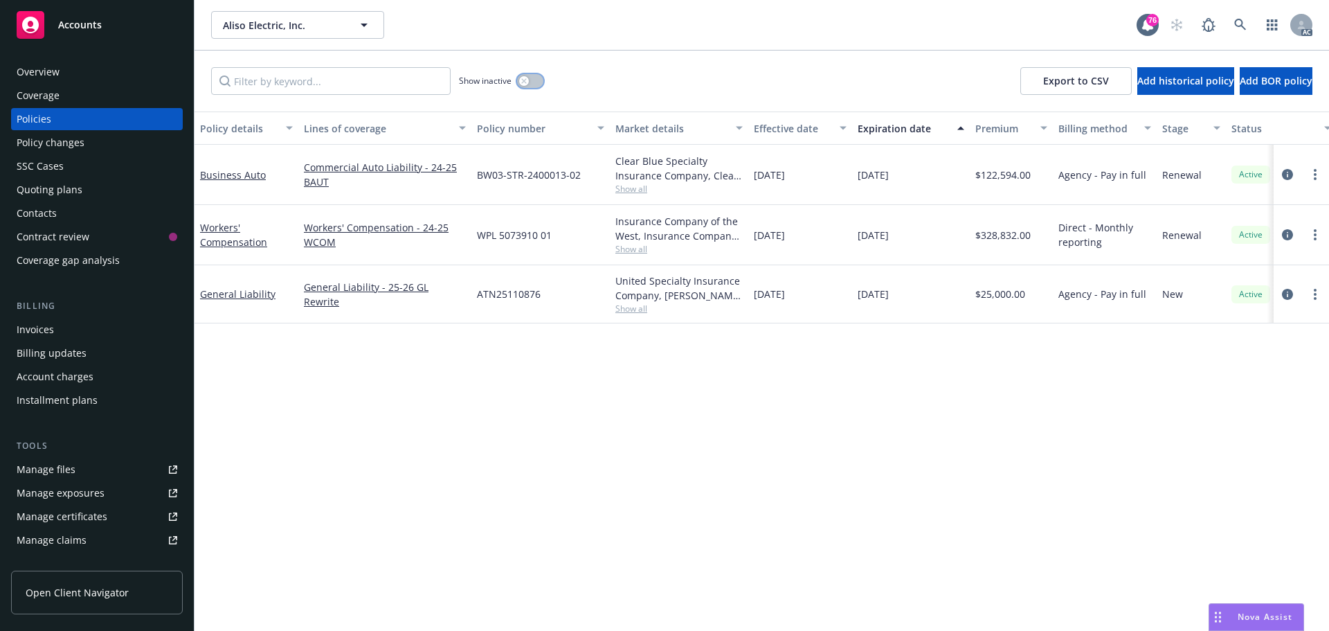
click at [531, 80] on button "button" at bounding box center [530, 81] width 26 height 14
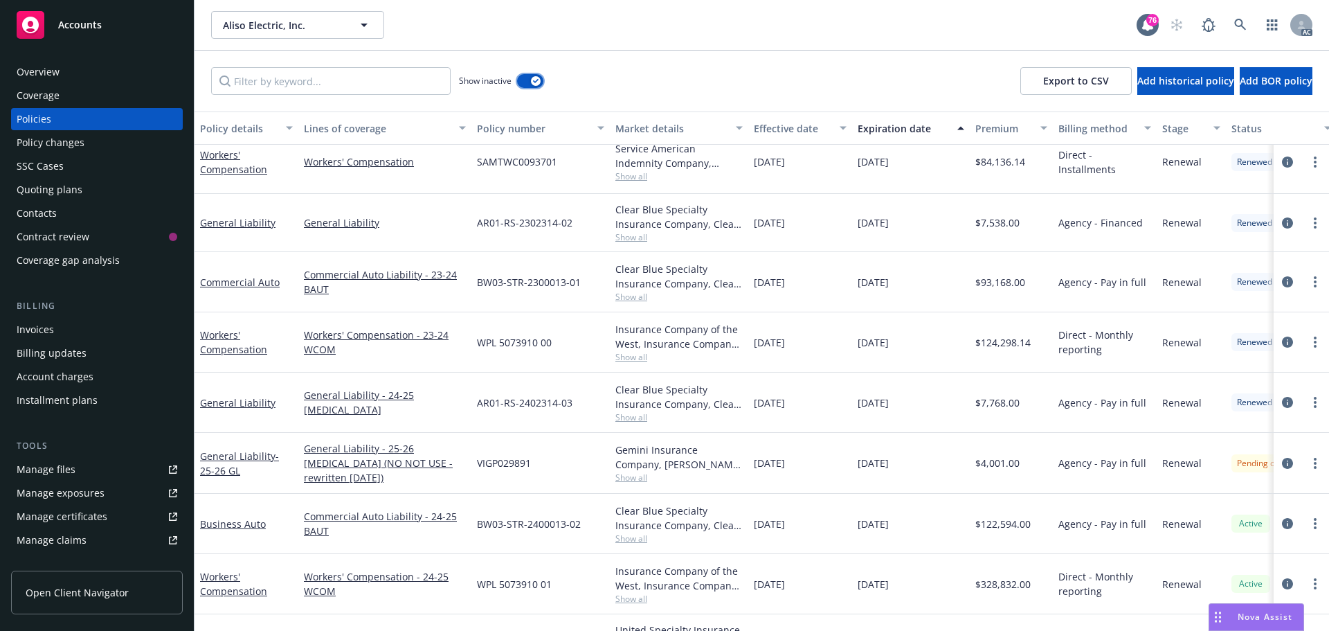
scroll to position [1056, 0]
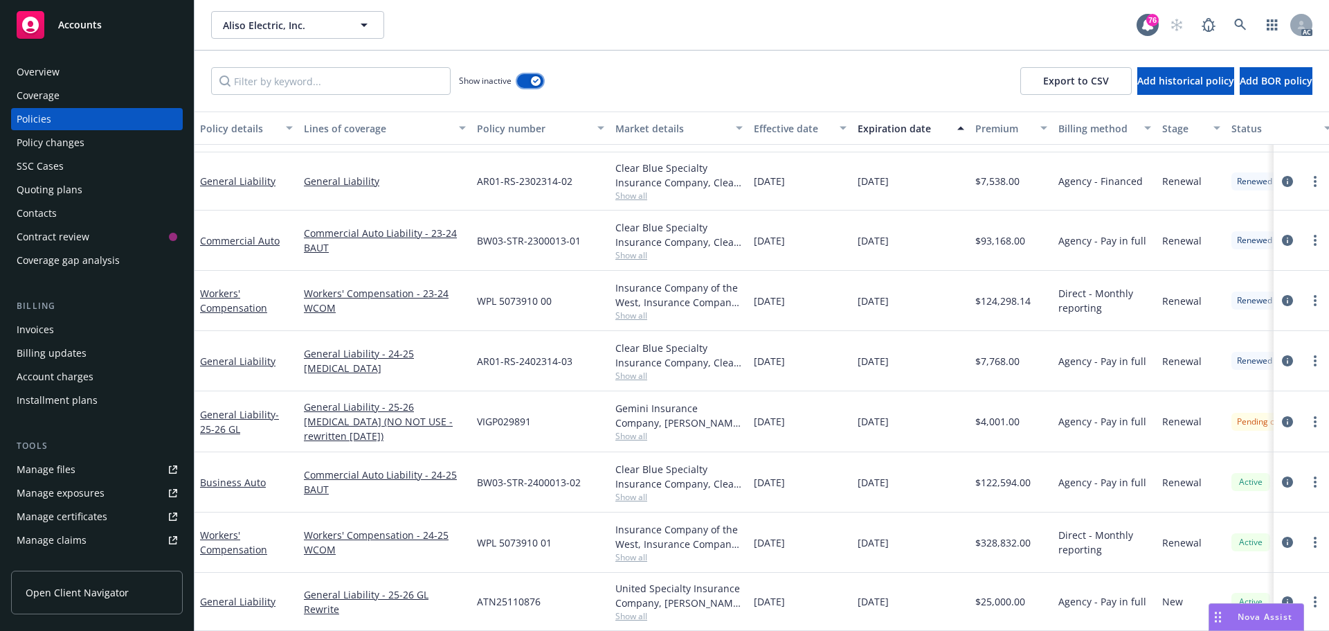
click at [529, 83] on button "button" at bounding box center [530, 81] width 26 height 14
